Goal: Information Seeking & Learning: Learn about a topic

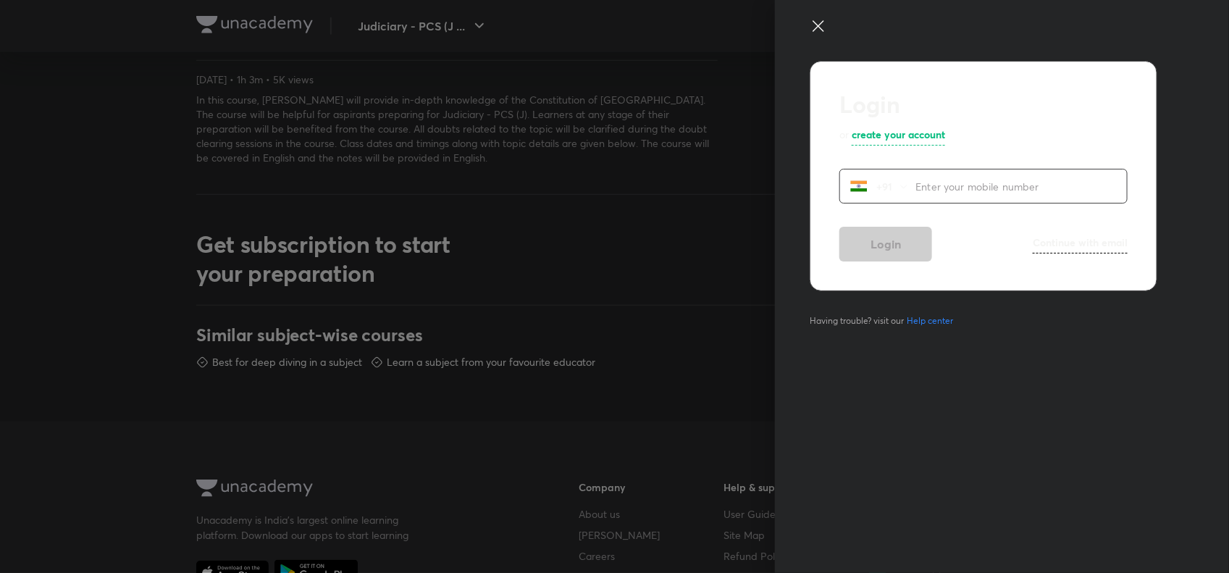
scroll to position [831, 0]
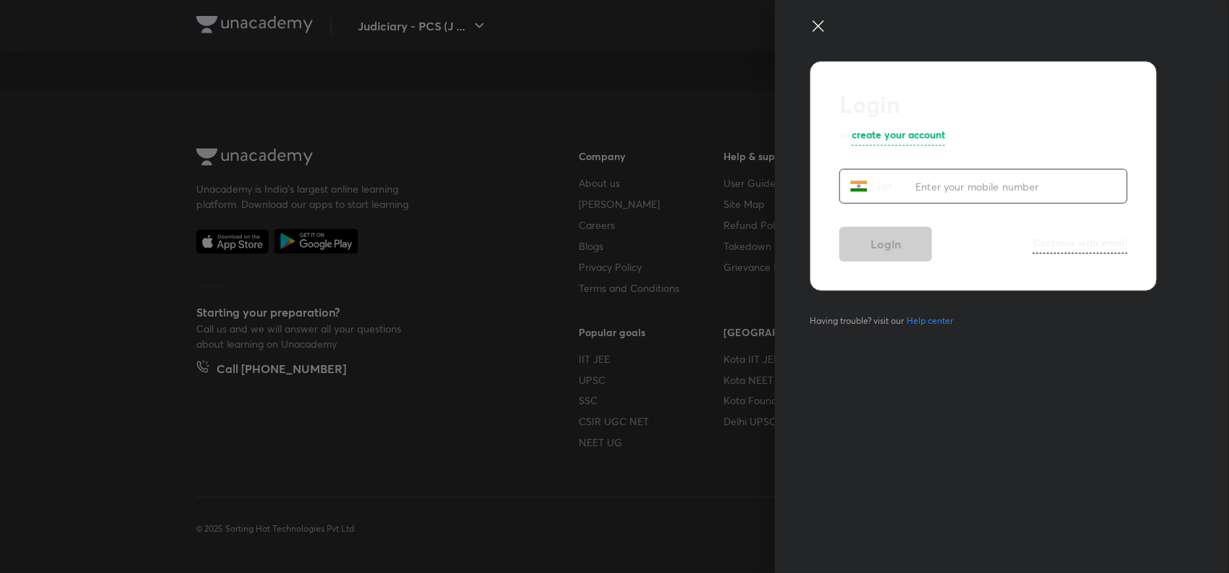
click at [815, 19] on icon at bounding box center [818, 25] width 17 height 17
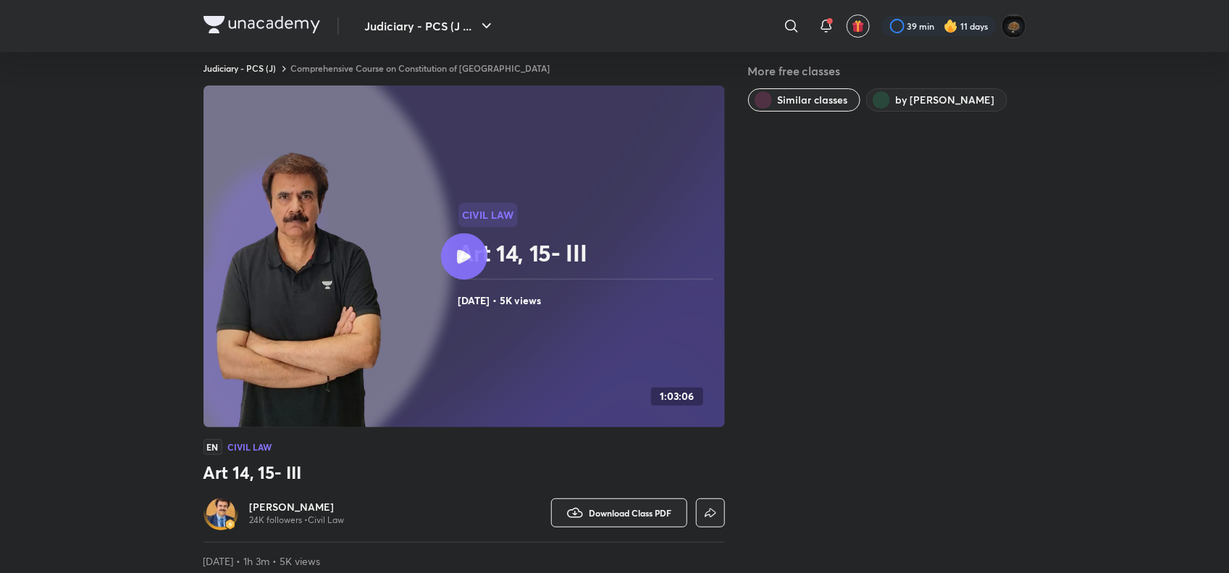
scroll to position [1, 0]
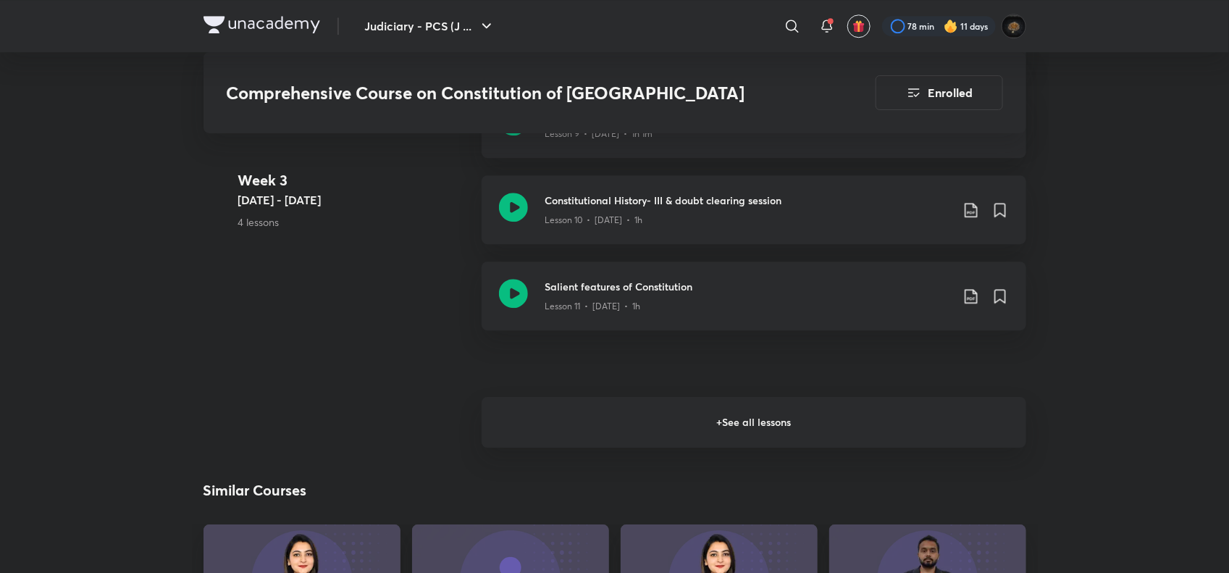
scroll to position [1806, 0]
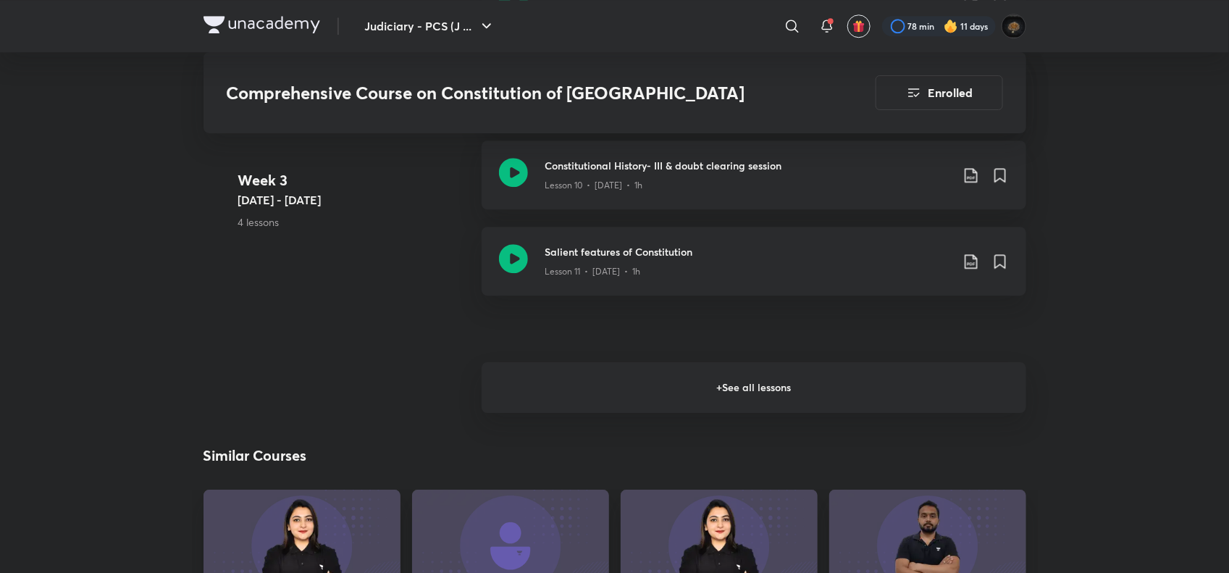
click at [521, 362] on h6 "+ See all lessons" at bounding box center [754, 387] width 545 height 51
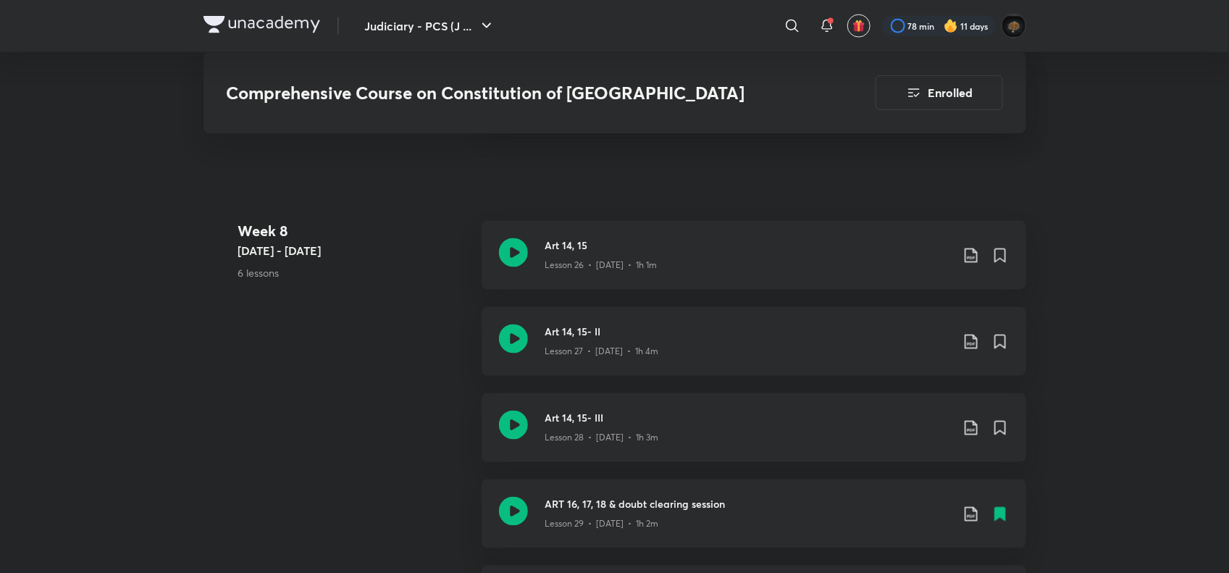
scroll to position [3508, 0]
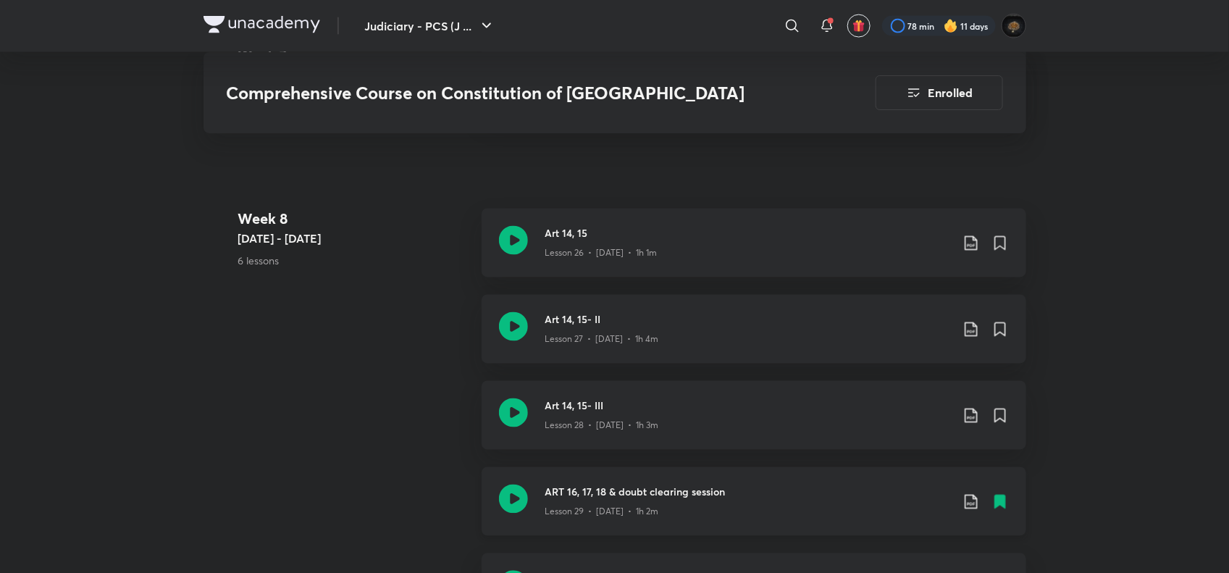
click at [508, 485] on icon at bounding box center [513, 499] width 29 height 29
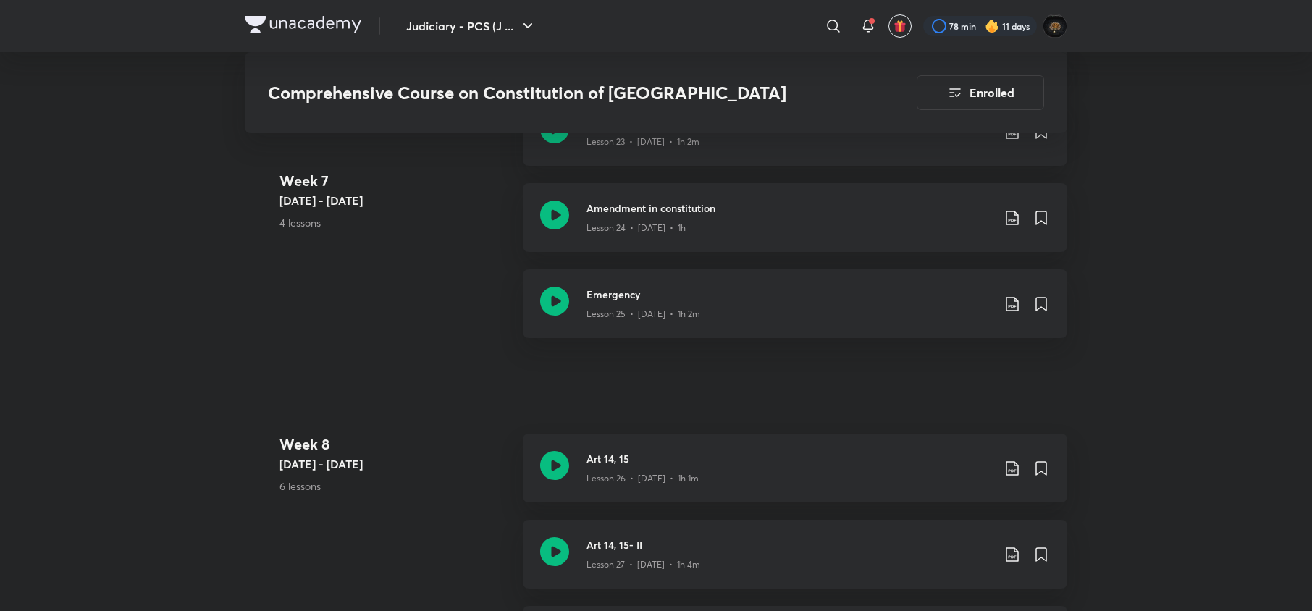
scroll to position [3256, 0]
